Goal: Task Accomplishment & Management: Manage account settings

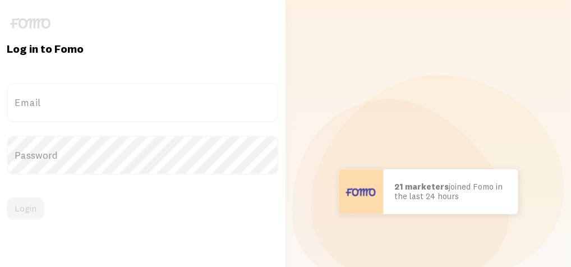
click at [224, 104] on label "Email" at bounding box center [143, 102] width 272 height 39
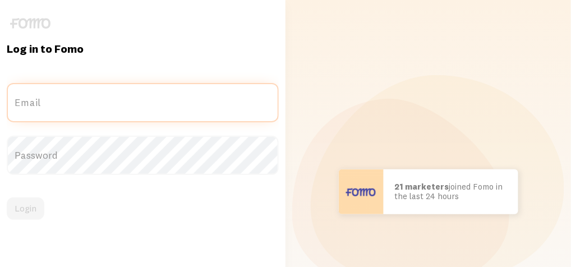
click at [224, 104] on input "Email" at bounding box center [143, 102] width 272 height 39
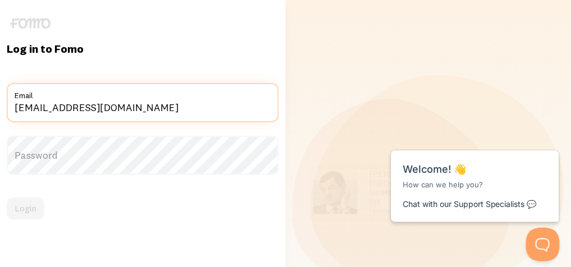
type input "stshabalala06@gmail.com"
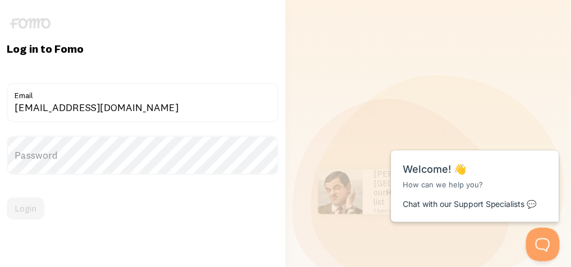
click at [161, 146] on label "Password" at bounding box center [143, 155] width 272 height 39
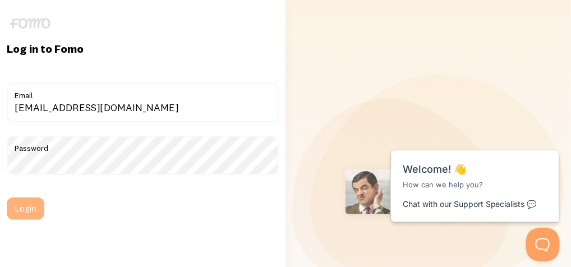
click at [30, 209] on button "Login" at bounding box center [26, 209] width 38 height 22
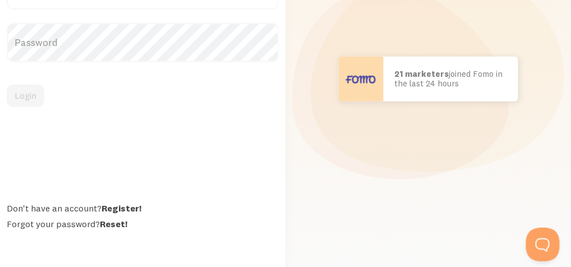
scroll to position [141, 0]
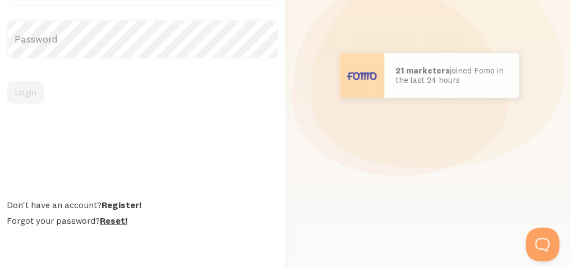
click at [108, 220] on link "Reset!" at bounding box center [113, 220] width 27 height 11
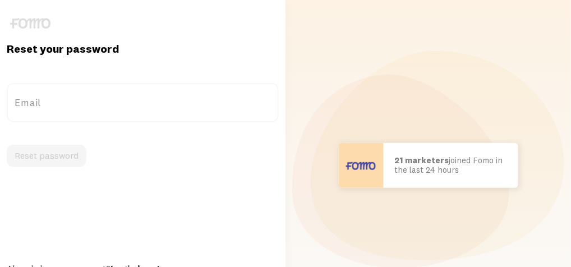
click at [74, 99] on label "Email" at bounding box center [143, 102] width 272 height 39
click at [74, 99] on input "Email" at bounding box center [143, 102] width 272 height 39
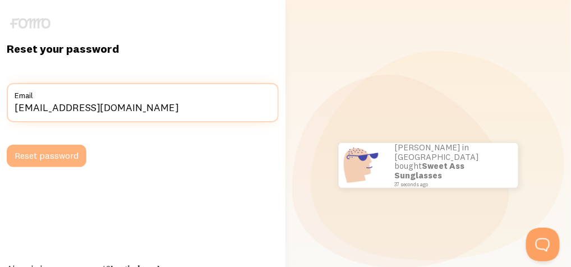
type input "stshabalala06@gmail.com"
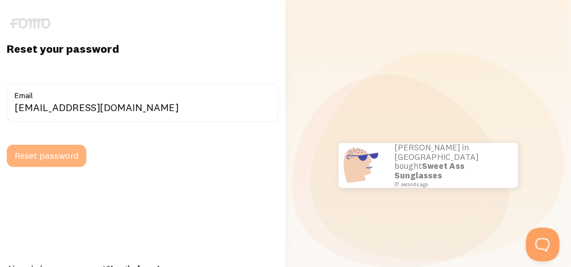
click at [45, 157] on button "Reset password" at bounding box center [47, 156] width 80 height 22
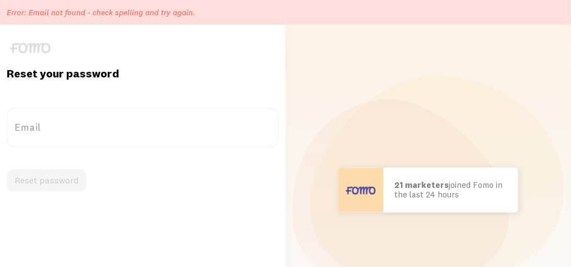
click at [75, 127] on label "Email" at bounding box center [143, 127] width 272 height 39
click at [75, 127] on input "Email" at bounding box center [143, 127] width 272 height 39
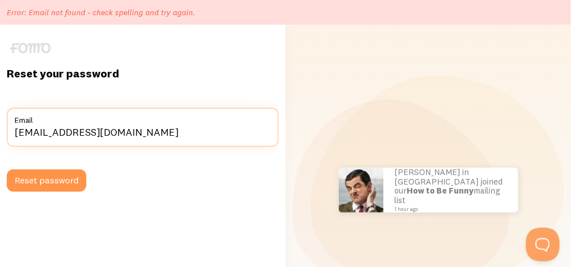
type input "stshabalala@citypower.co.za"
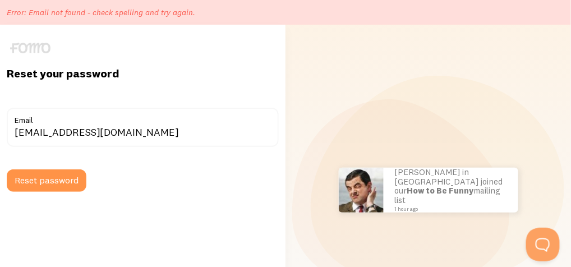
click at [54, 167] on form "stshabalala@citypower.co.za Email Reset password" at bounding box center [143, 150] width 272 height 84
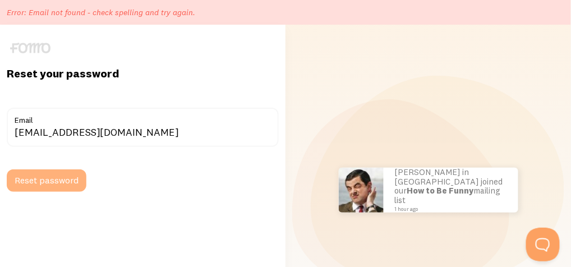
click at [45, 183] on button "Reset password" at bounding box center [47, 180] width 80 height 22
